Goal: Information Seeking & Learning: Learn about a topic

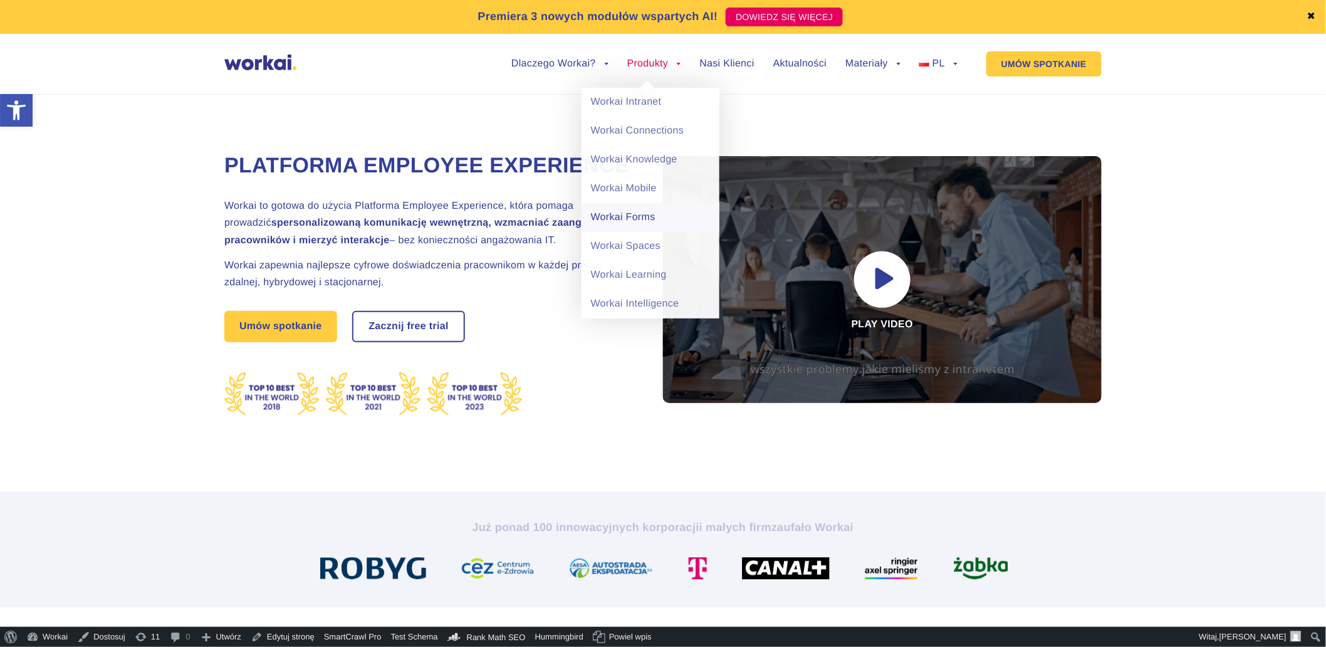
drag, startPoint x: 615, startPoint y: 243, endPoint x: 593, endPoint y: 221, distance: 31.0
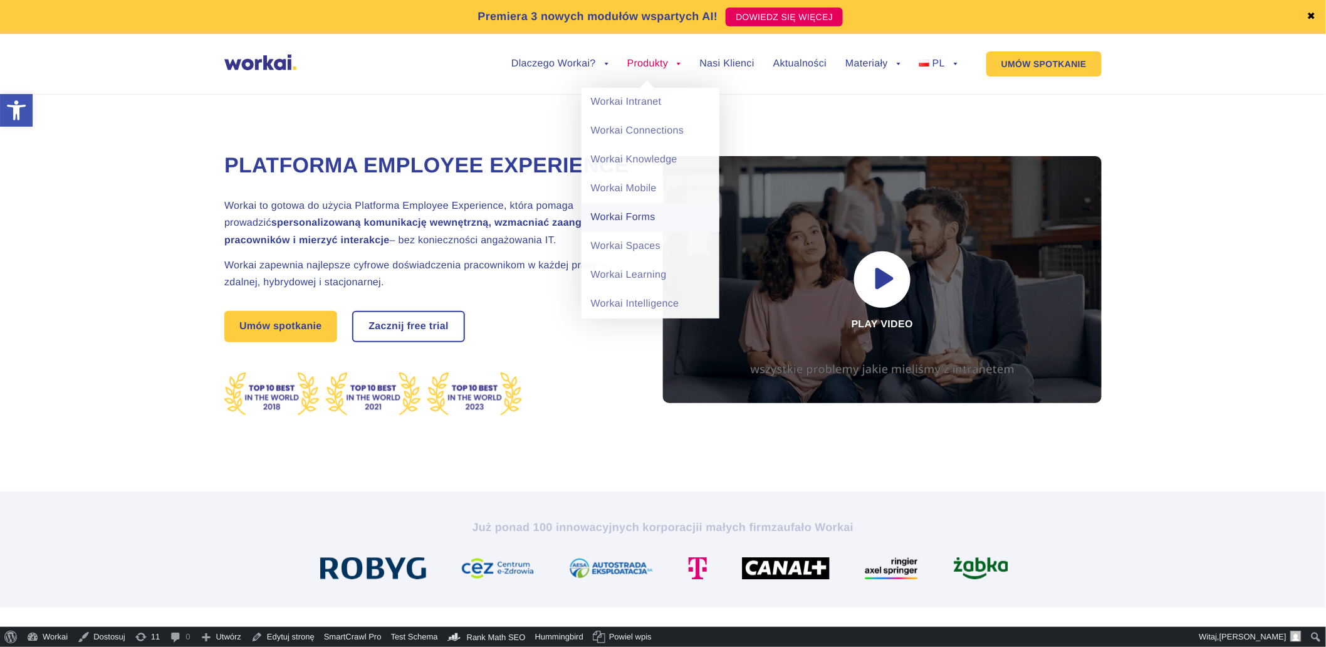
click at [615, 243] on link "Workai Spaces" at bounding box center [651, 246] width 138 height 29
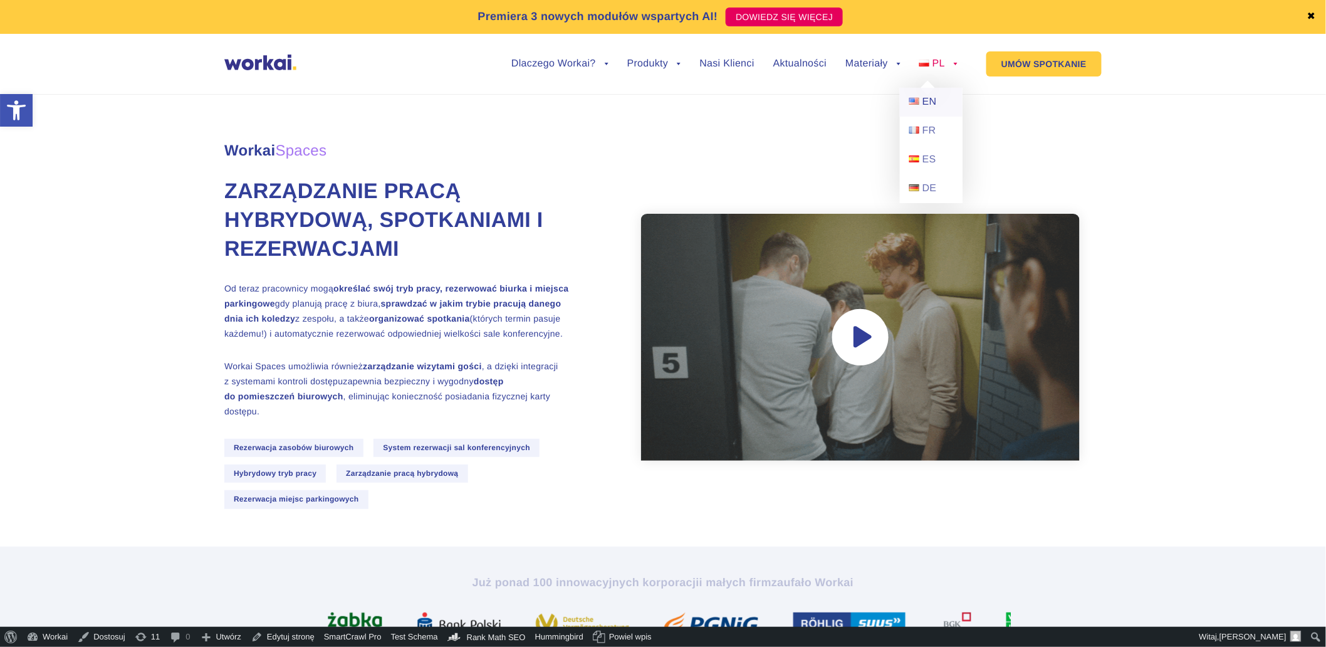
click at [929, 100] on span "EN" at bounding box center [929, 102] width 14 height 11
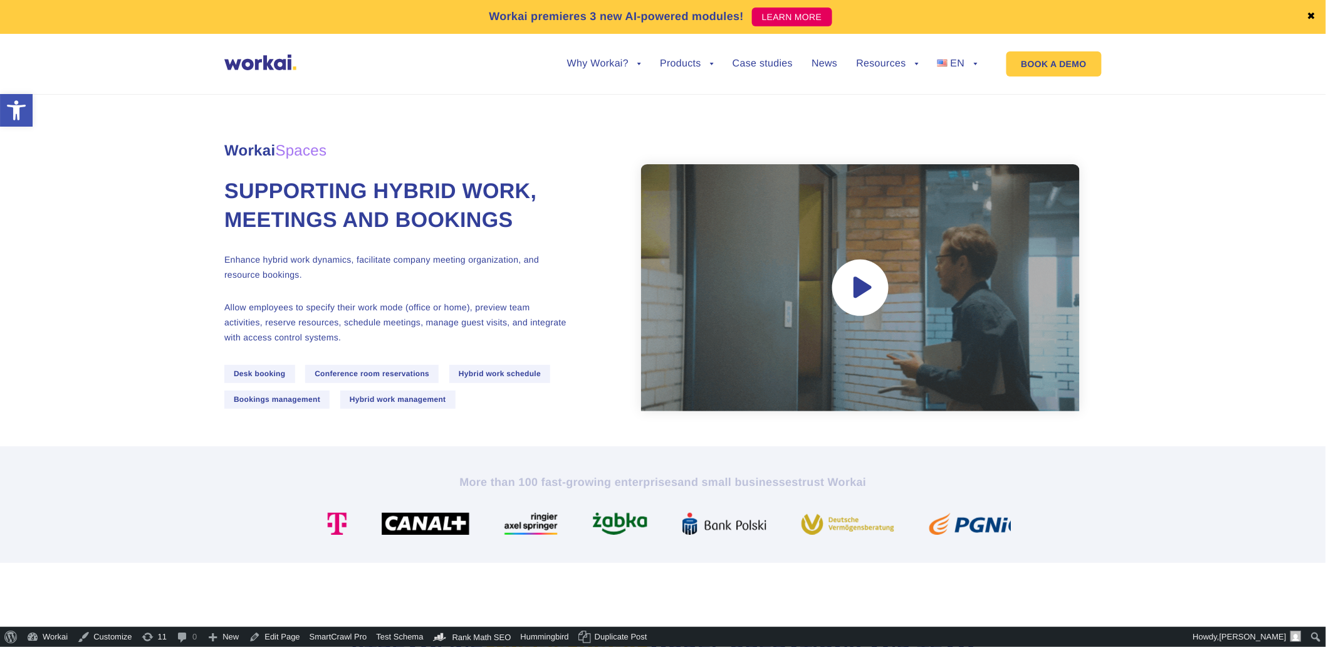
click at [826, 69] on link "News" at bounding box center [825, 64] width 26 height 10
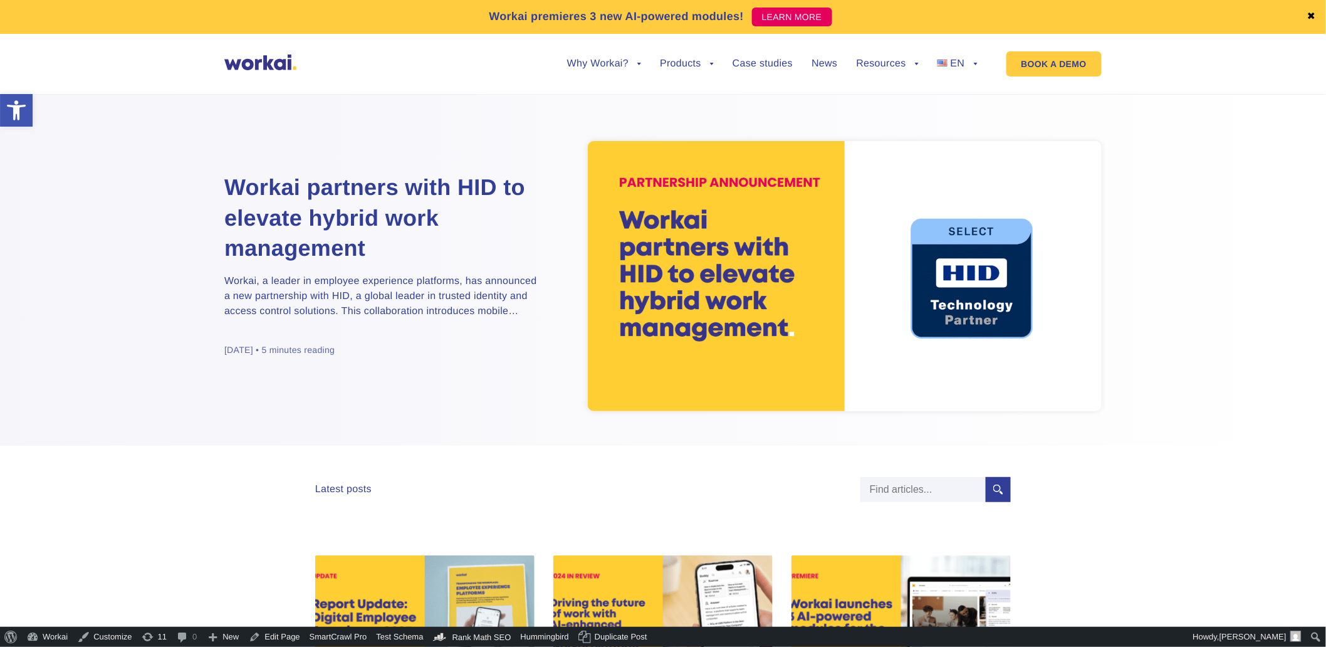
click at [303, 237] on h2 "Workai partners with HID to elevate hybrid work management" at bounding box center [380, 217] width 313 height 91
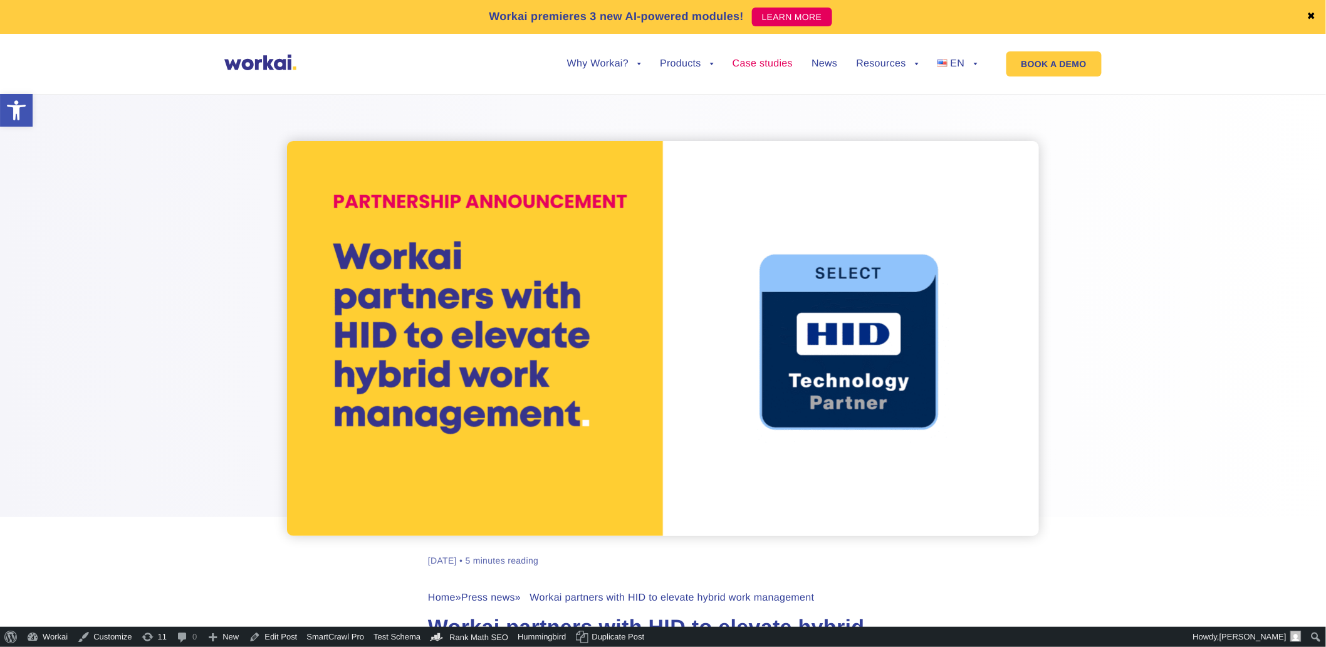
click at [744, 69] on link "Case studies" at bounding box center [763, 64] width 60 height 10
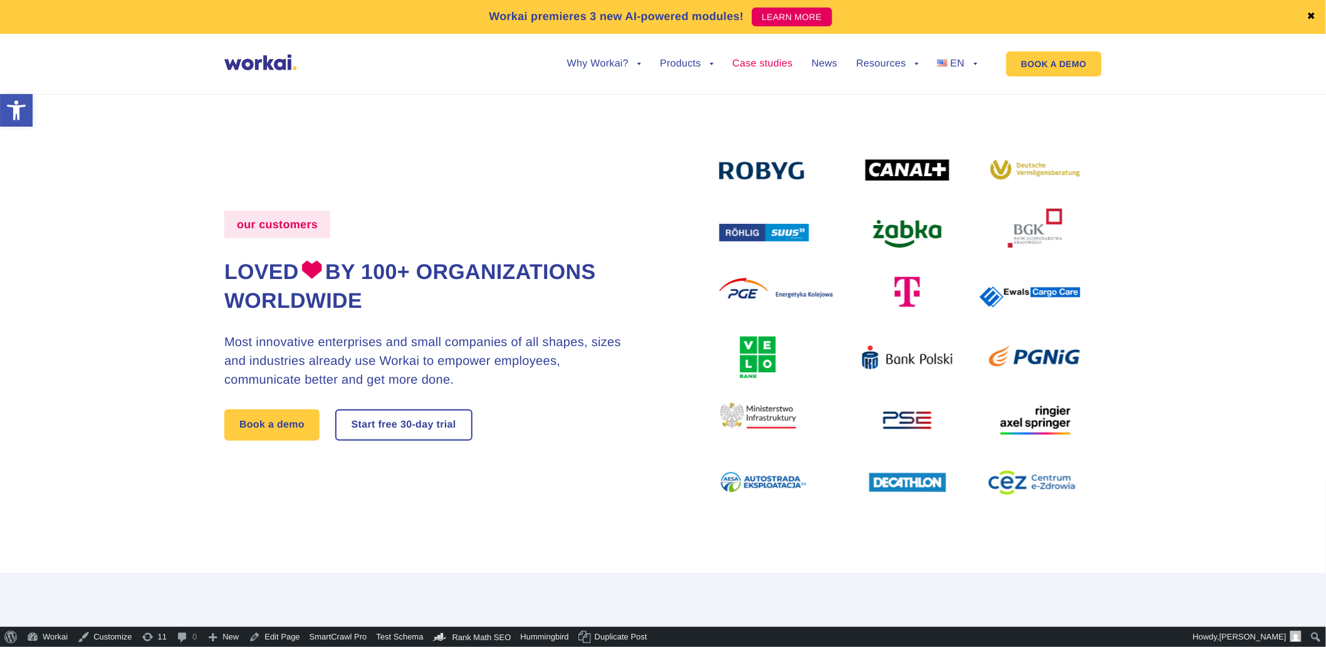
click at [711, 64] on link "Case studies" at bounding box center [763, 64] width 60 height 10
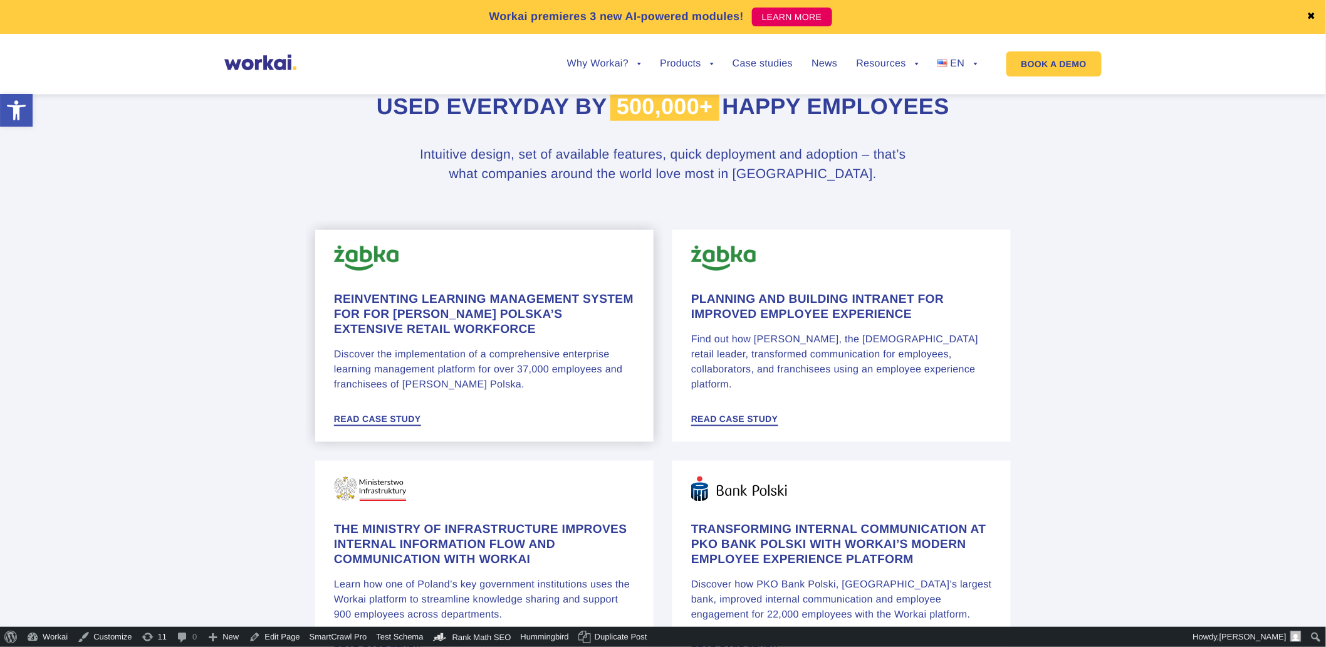
scroll to position [627, 0]
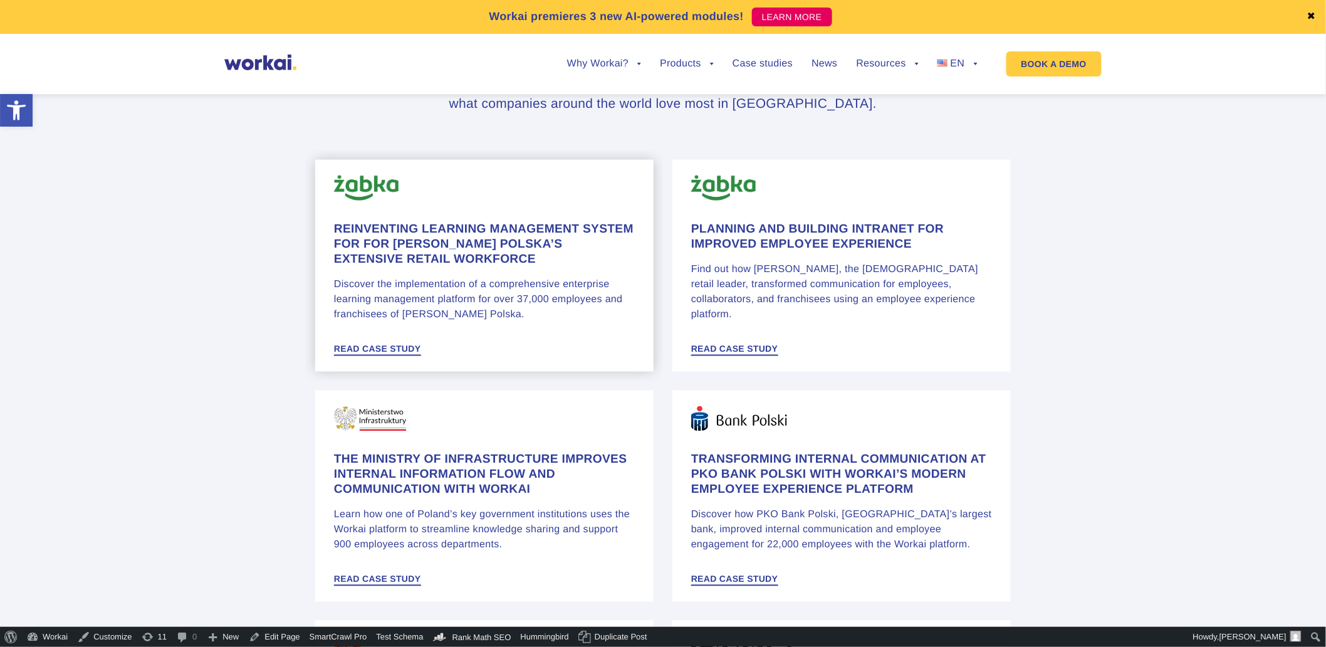
click at [443, 246] on h4 "Reinventing learning management system for for Żabka Polska’s Extensive retail …" at bounding box center [484, 244] width 301 height 45
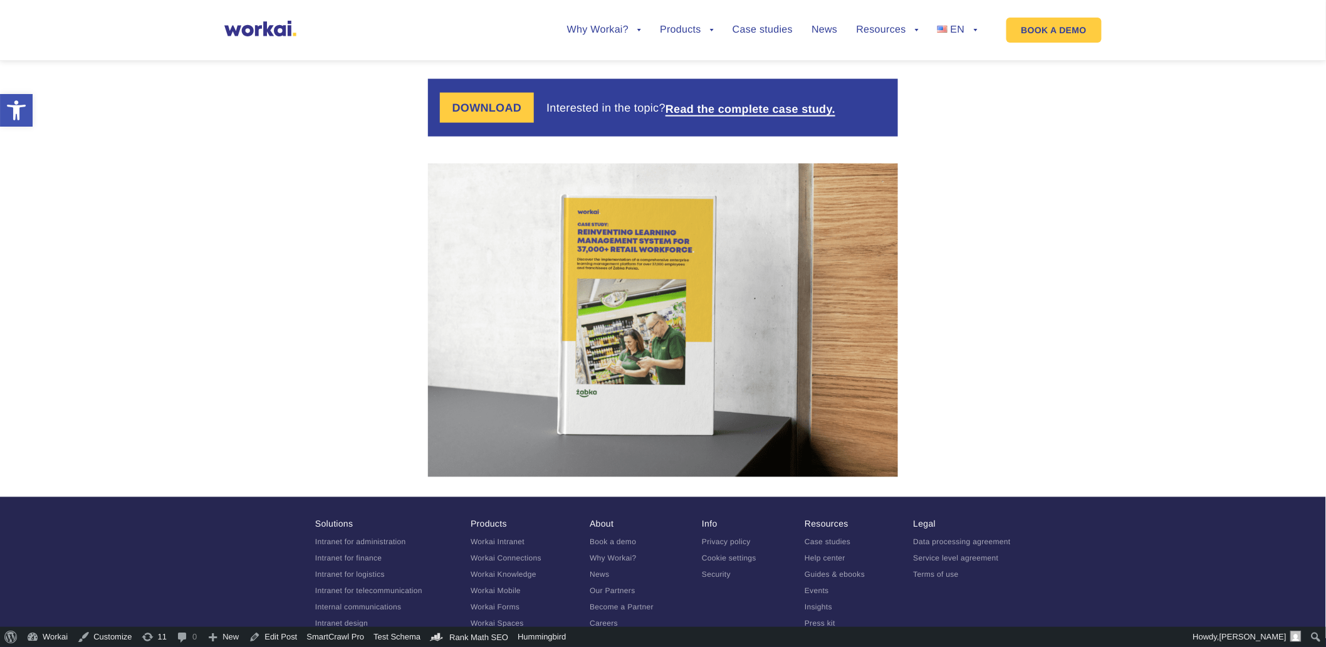
scroll to position [2603, 0]
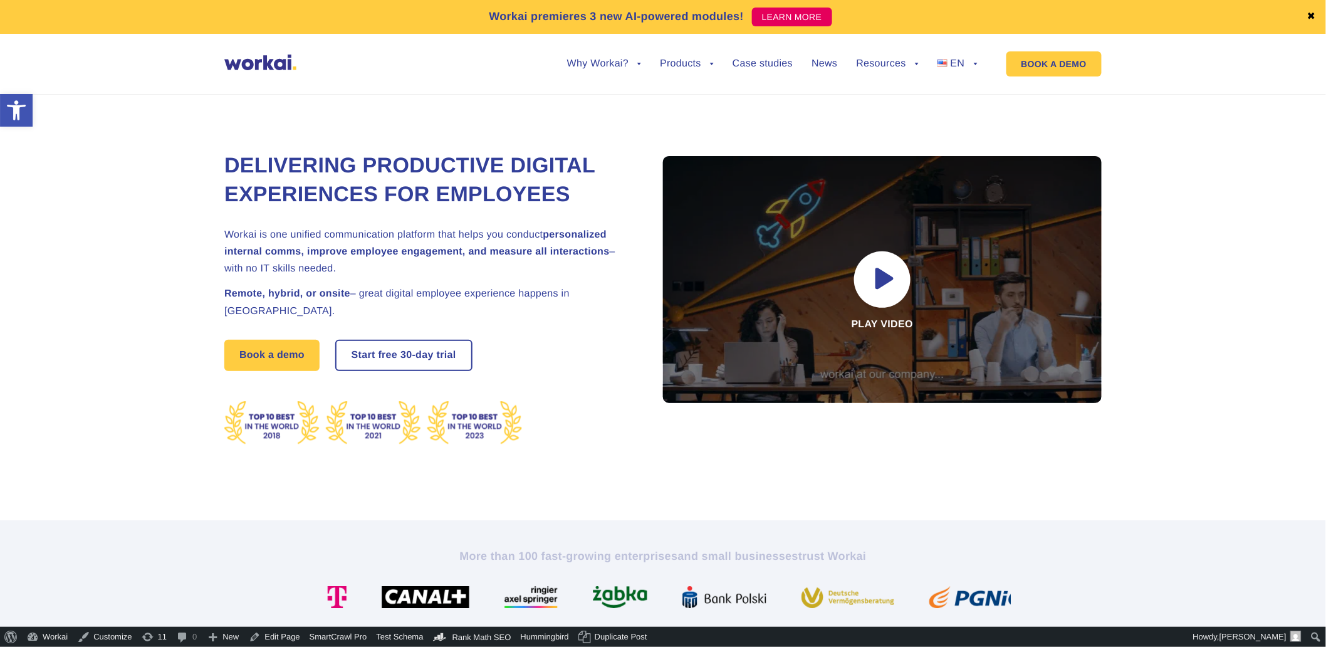
click at [1313, 20] on link "✖" at bounding box center [1311, 17] width 9 height 10
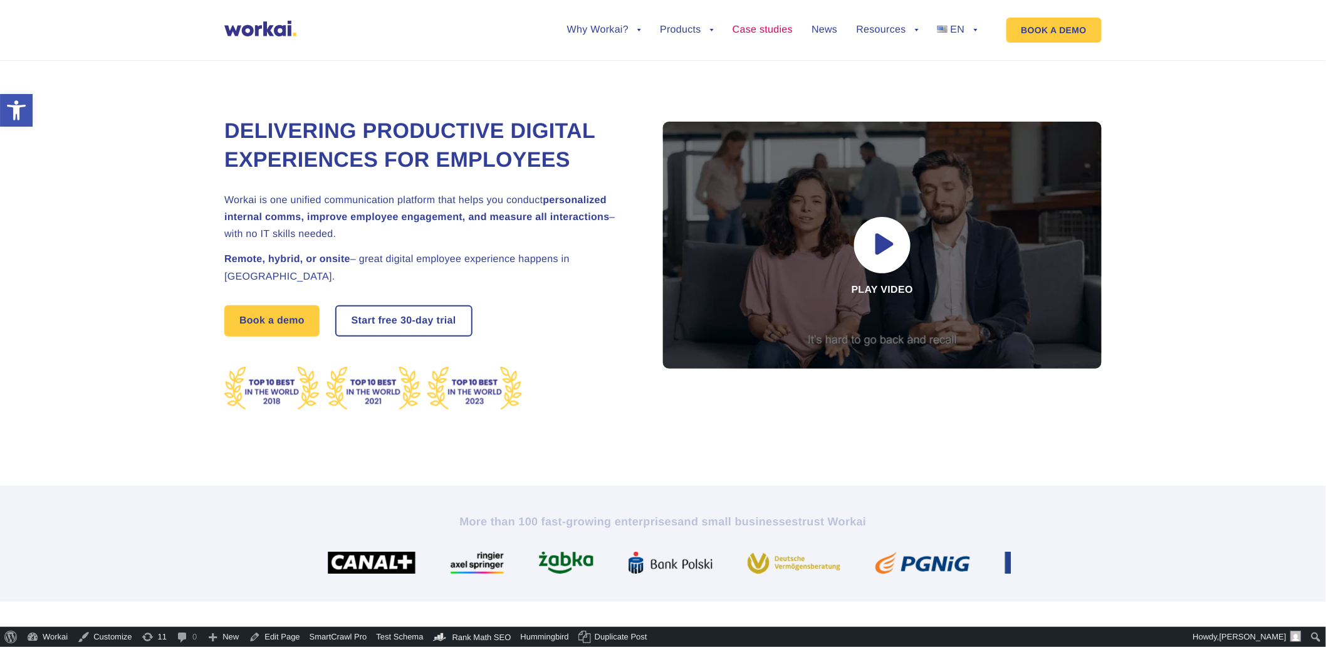
click at [763, 32] on link "Case studies" at bounding box center [763, 30] width 60 height 10
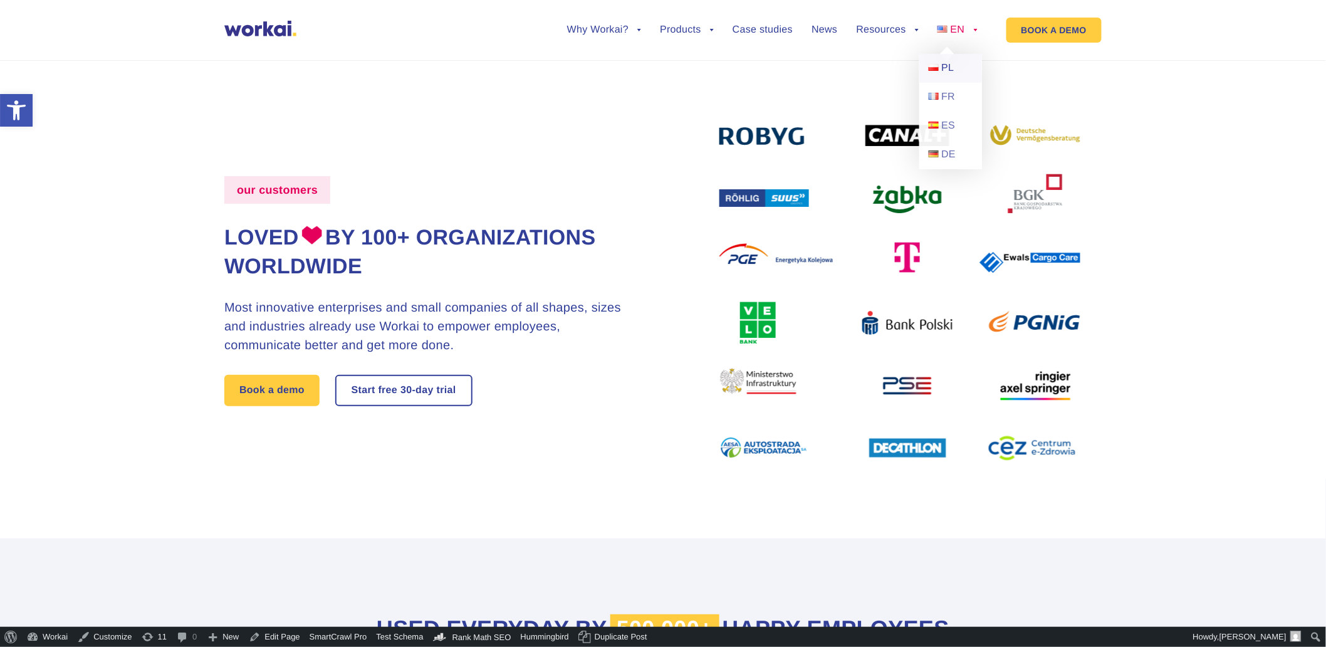
click at [936, 69] on img at bounding box center [934, 67] width 10 height 7
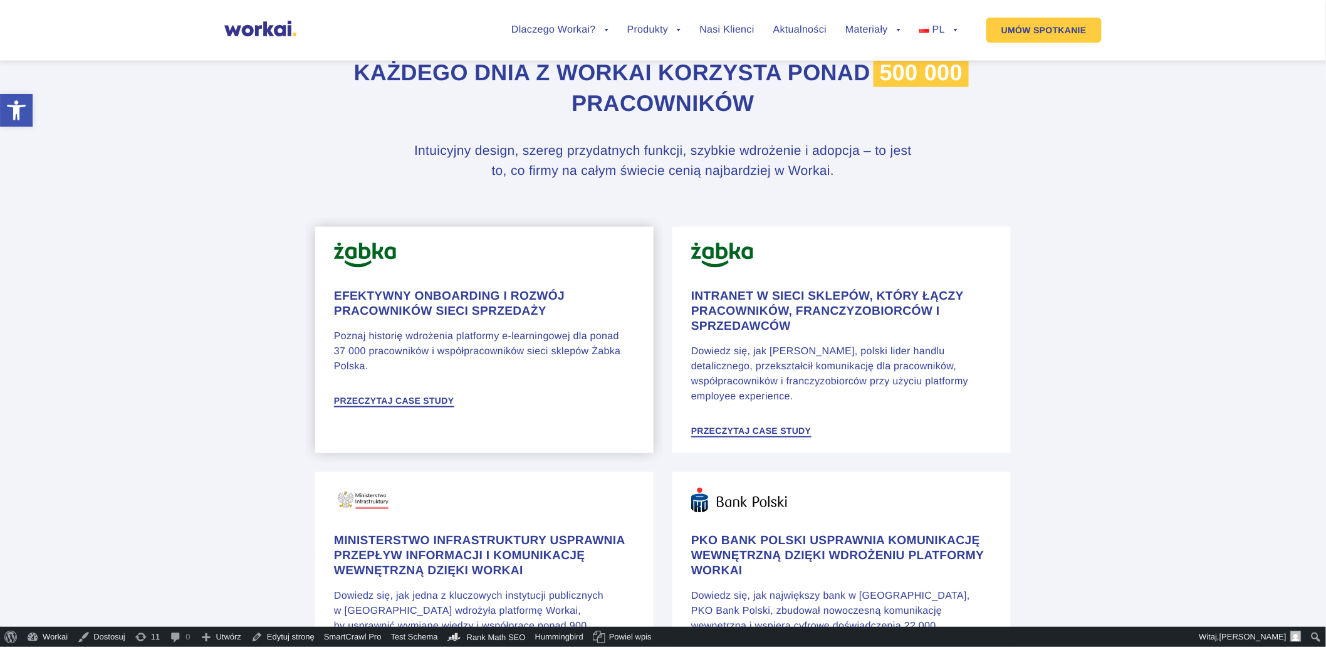
scroll to position [557, 0]
click at [470, 318] on h4 "Efektywny onboarding i rozwój pracowników sieci sprzedaży" at bounding box center [484, 303] width 301 height 30
click at [738, 318] on h4 "Intranet w sieci sklepów, który łączy pracowników, franczyzobiorców i sprzedawc…" at bounding box center [841, 310] width 301 height 45
